Goal: Book appointment/travel/reservation

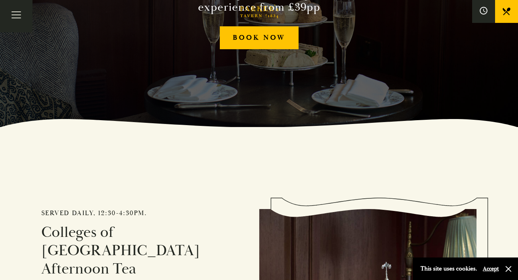
scroll to position [78, 0]
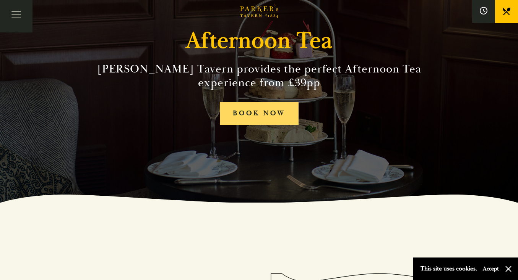
click at [287, 110] on link "BOOK NOW" at bounding box center [259, 113] width 79 height 23
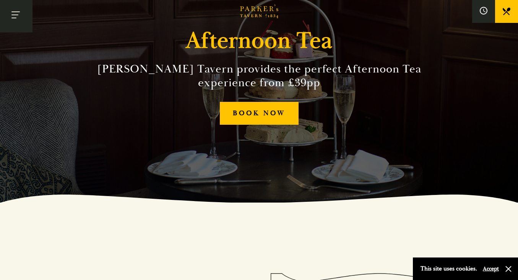
click at [16, 19] on button "Toggle navigation" at bounding box center [16, 16] width 32 height 32
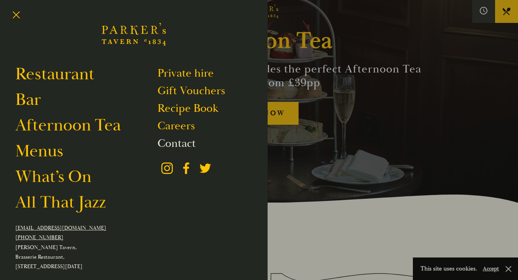
click at [179, 141] on link "Contact" at bounding box center [176, 143] width 38 height 15
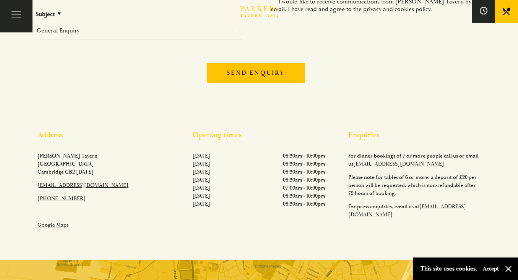
scroll to position [148, 0]
